Goal: Register for event/course

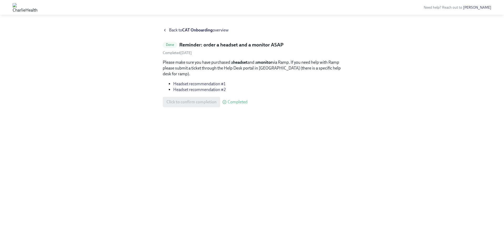
click at [187, 30] on strong "CAT Onboarding" at bounding box center [197, 30] width 30 height 5
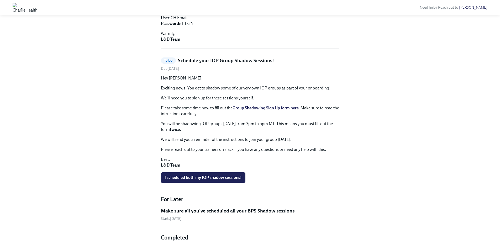
scroll to position [193, 0]
click at [265, 57] on h5 "Schedule your IOP Group Shadow Sessions!" at bounding box center [226, 60] width 96 height 7
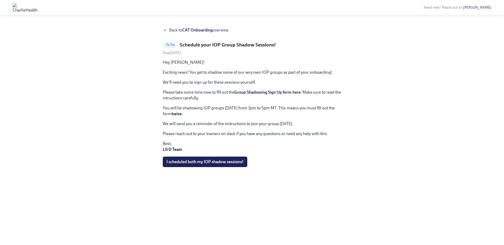
click at [253, 92] on strong "Group Shadowing Sign Up form here" at bounding box center [267, 92] width 66 height 5
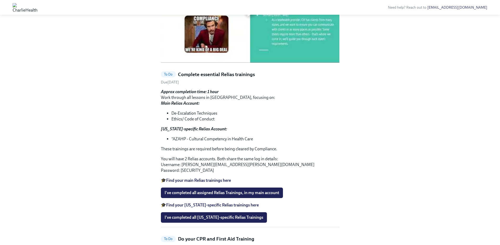
scroll to position [294, 0]
